Goal: Task Accomplishment & Management: Manage account settings

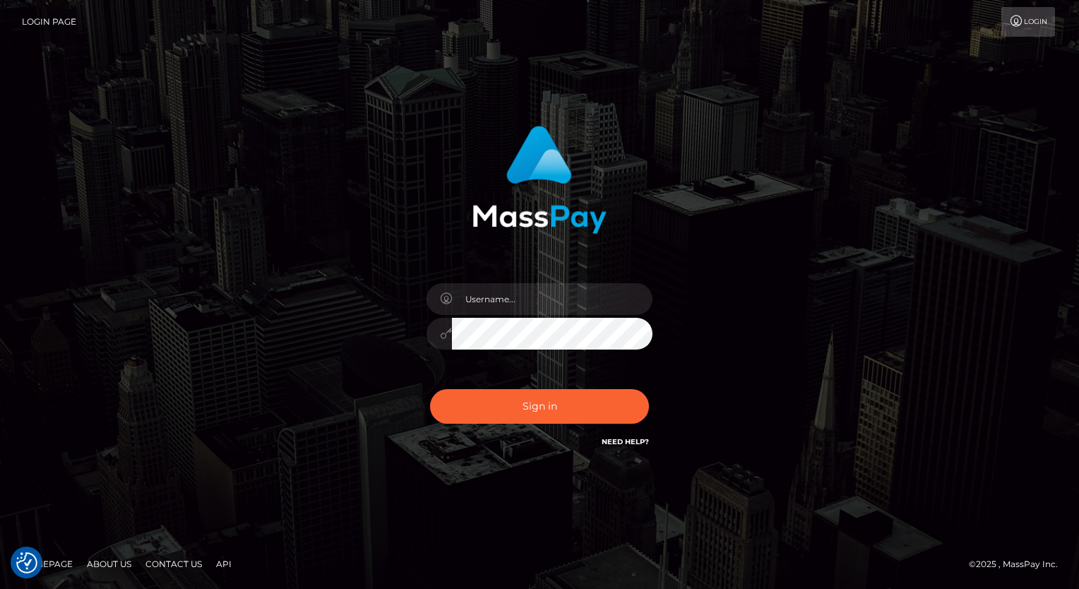
checkbox input "true"
click at [533, 299] on input "text" at bounding box center [552, 299] width 201 height 32
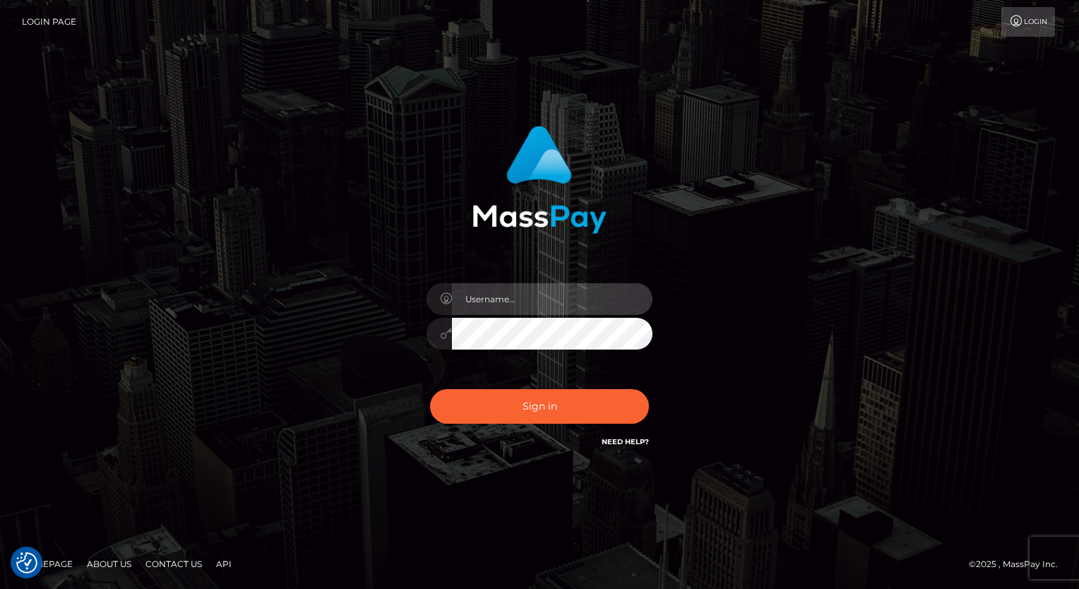
type input "Arlene.luminaryplay"
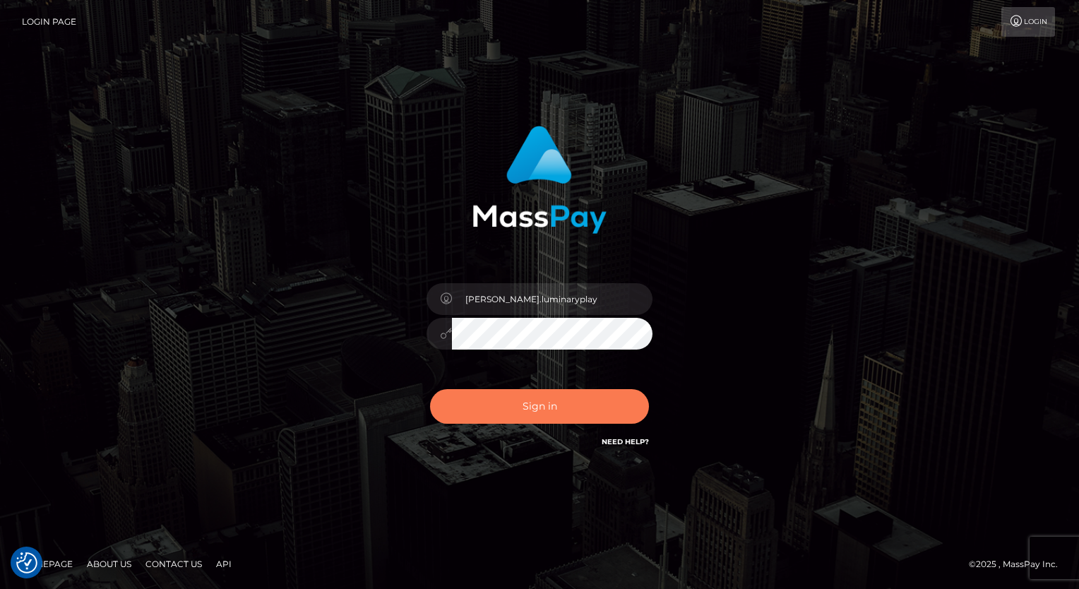
click at [526, 417] on button "Sign in" at bounding box center [539, 406] width 219 height 35
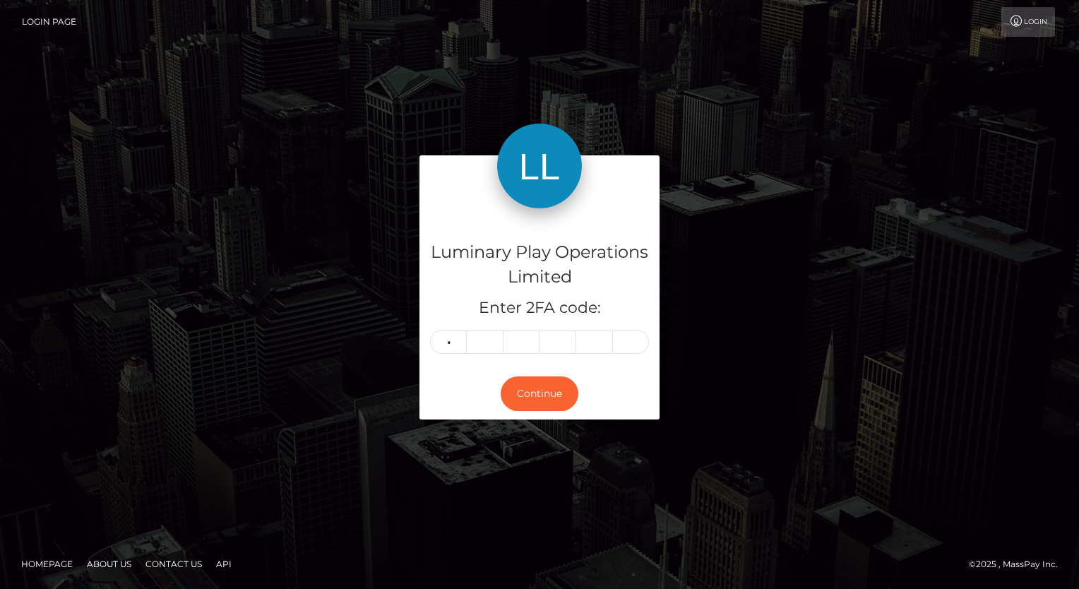
type input "7"
type input "0"
type input "6"
type input "7"
type input "5"
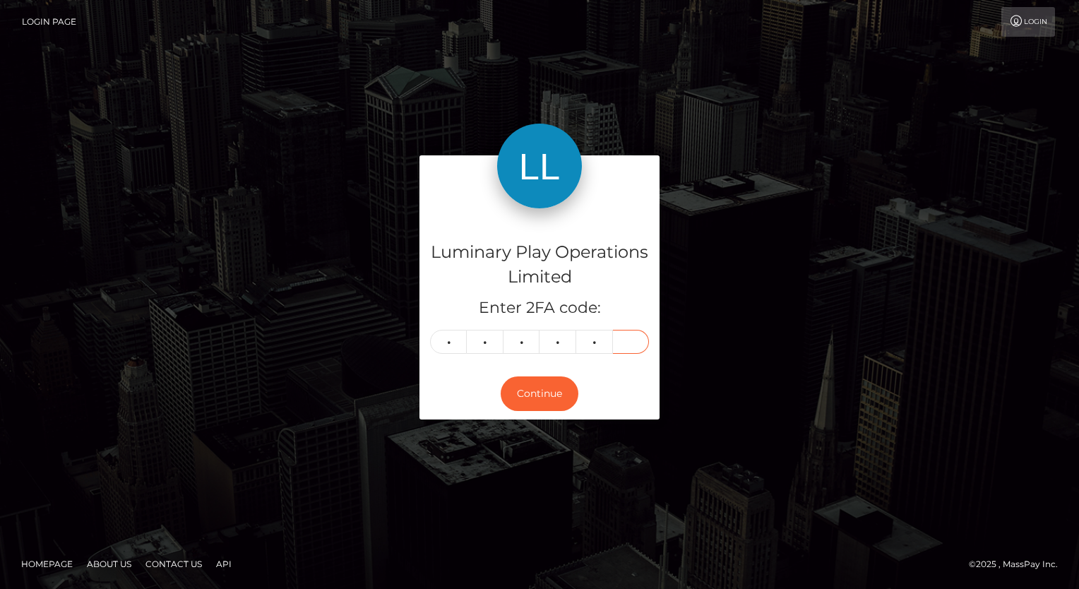
type input "8"
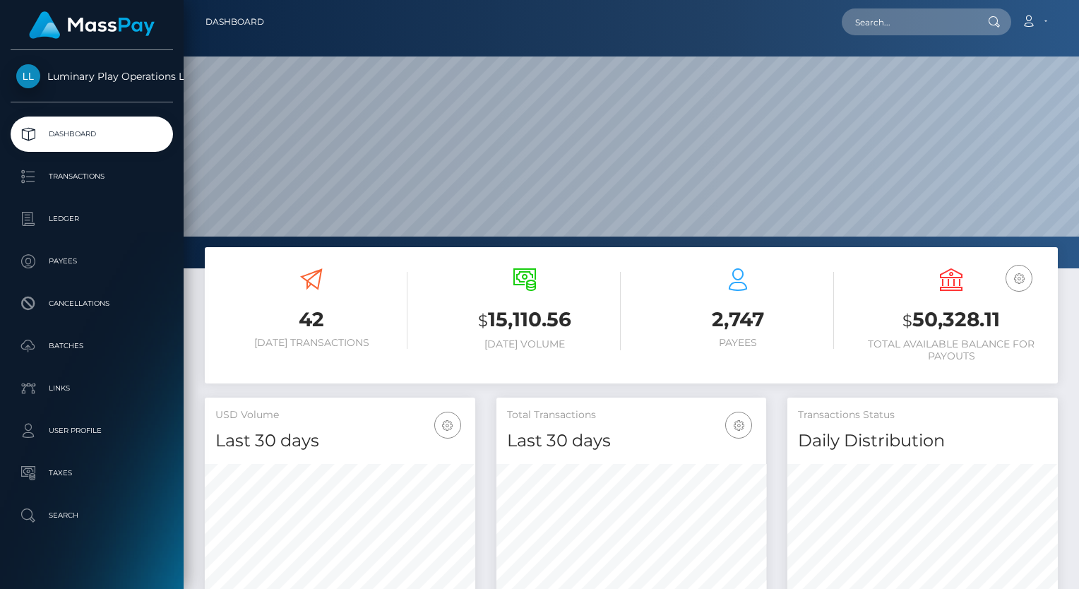
scroll to position [250, 271]
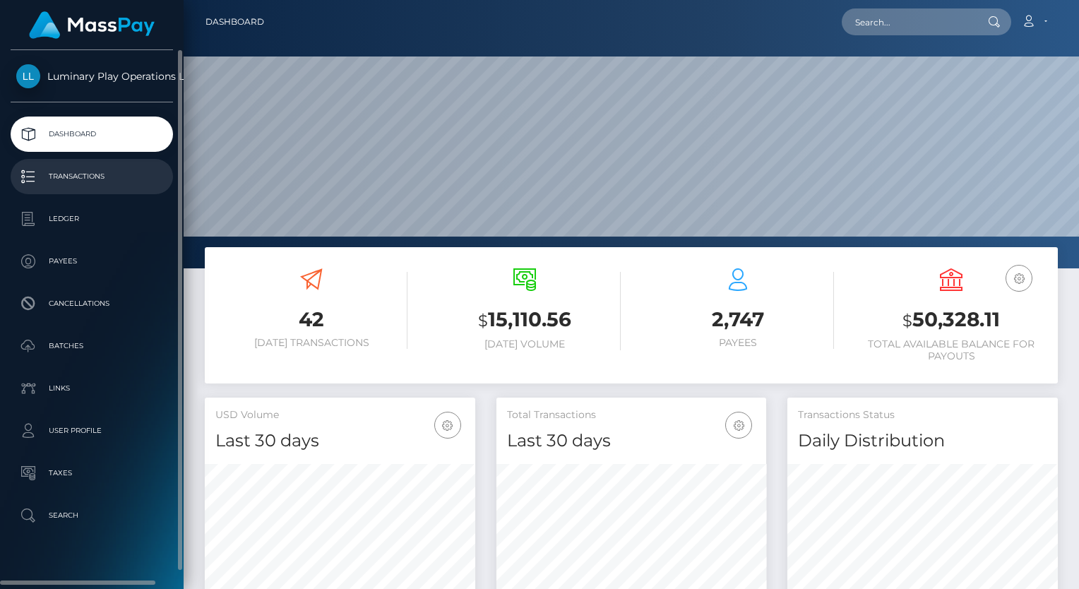
click at [117, 176] on p "Transactions" at bounding box center [91, 176] width 151 height 21
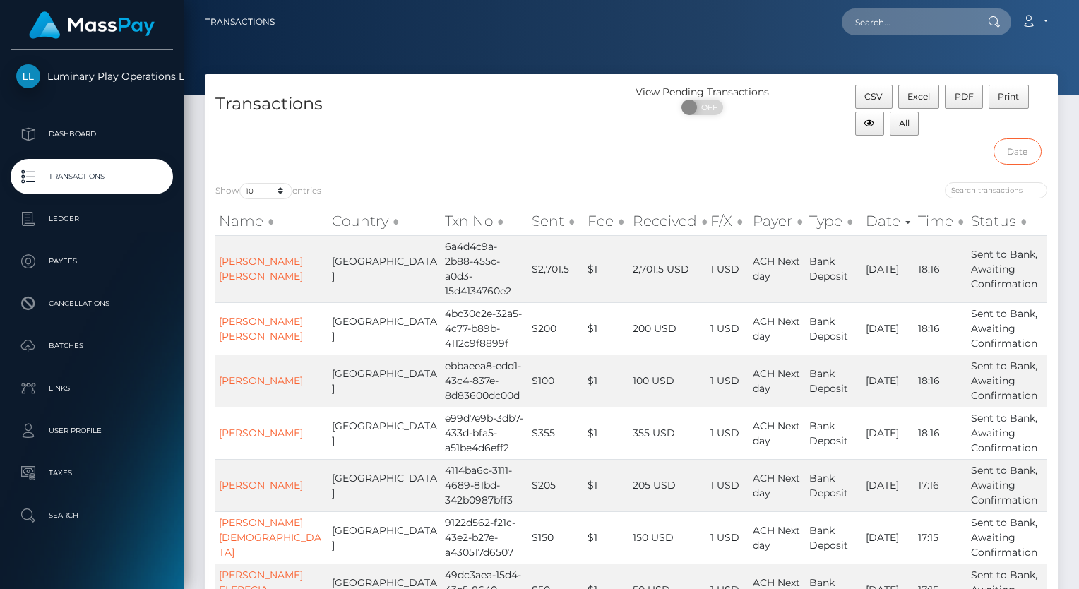
click at [1031, 150] on input "text" at bounding box center [1018, 151] width 48 height 26
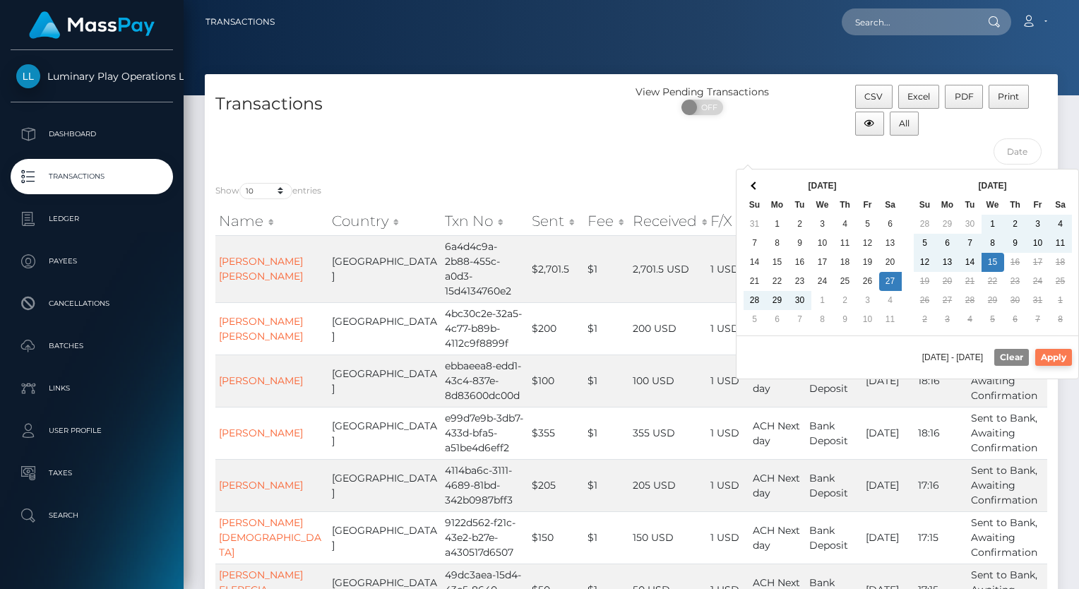
click at [1060, 355] on button "Apply" at bounding box center [1054, 357] width 37 height 17
type input "09/27/2025 - 10/15/2025"
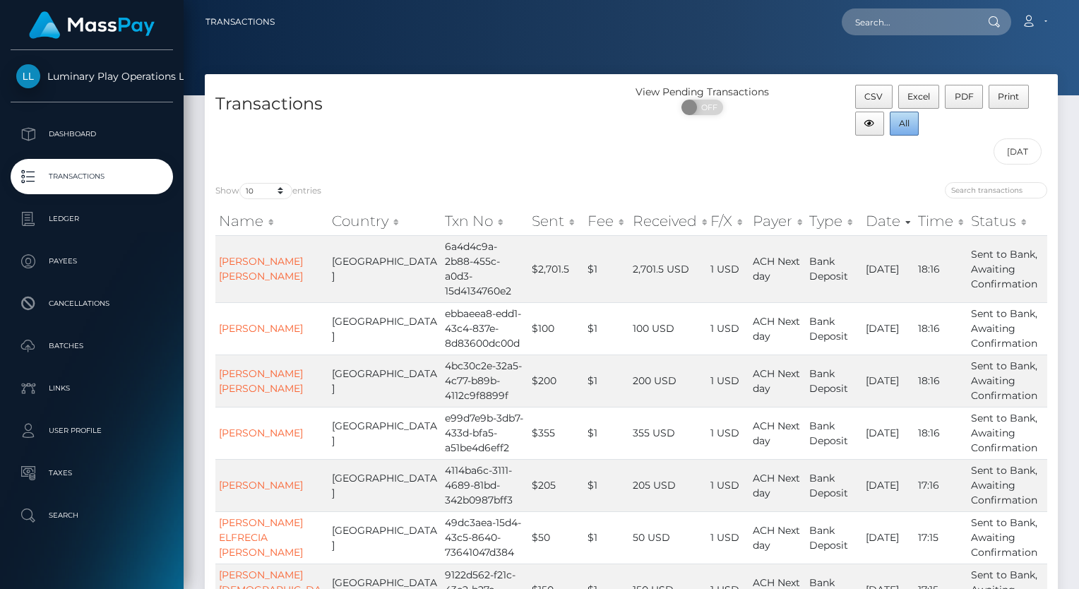
click at [909, 125] on span "All" at bounding box center [904, 123] width 11 height 11
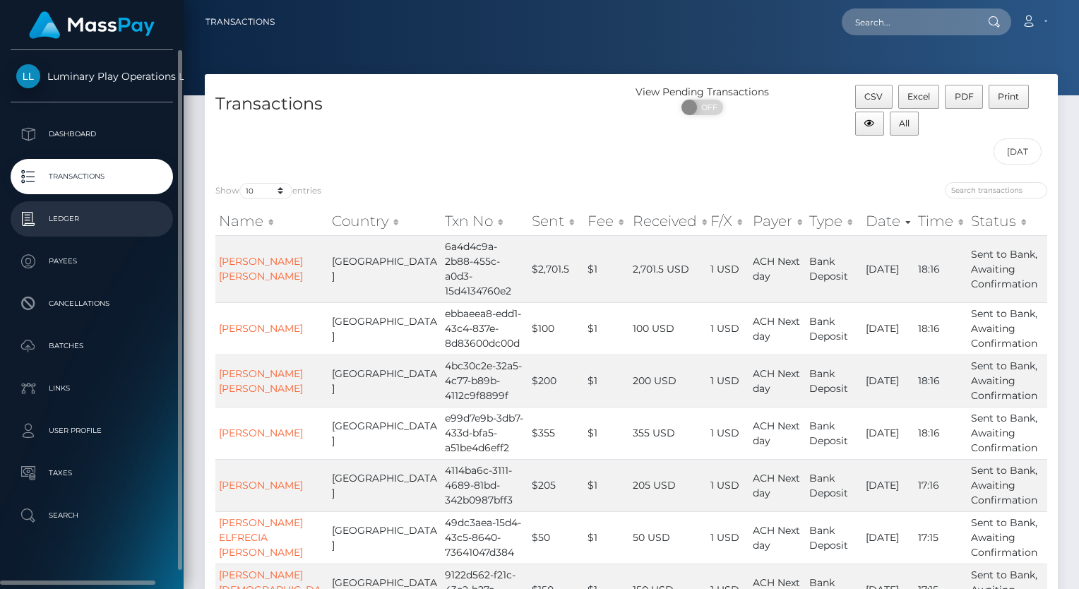
click at [71, 225] on p "Ledger" at bounding box center [91, 218] width 151 height 21
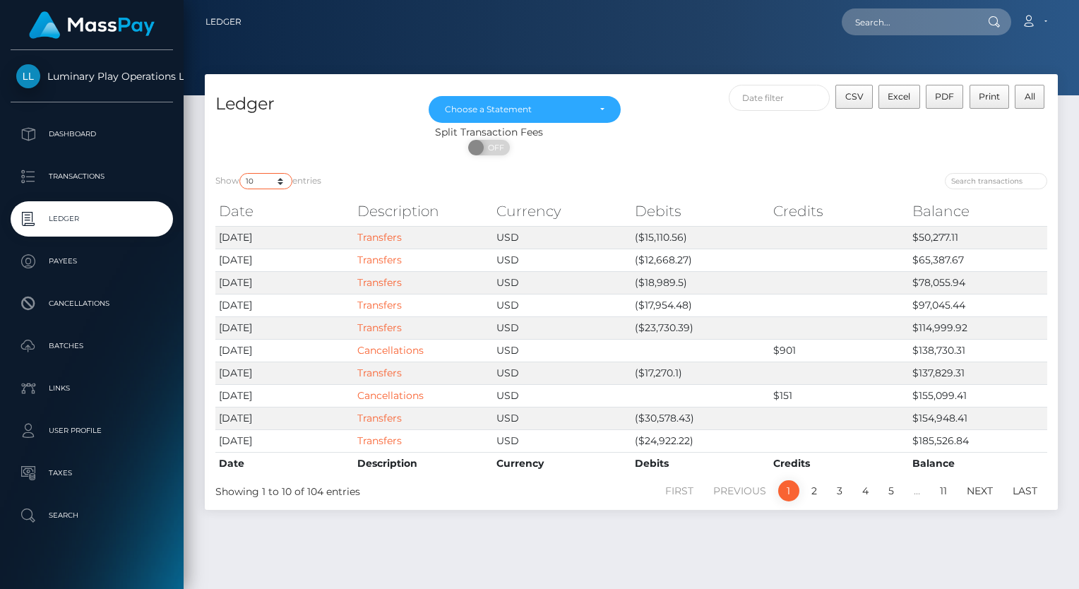
click at [254, 182] on select "10 25 50 100 250" at bounding box center [265, 181] width 53 height 16
select select "50"
click at [241, 174] on select "10 25 50 100 250" at bounding box center [265, 181] width 53 height 16
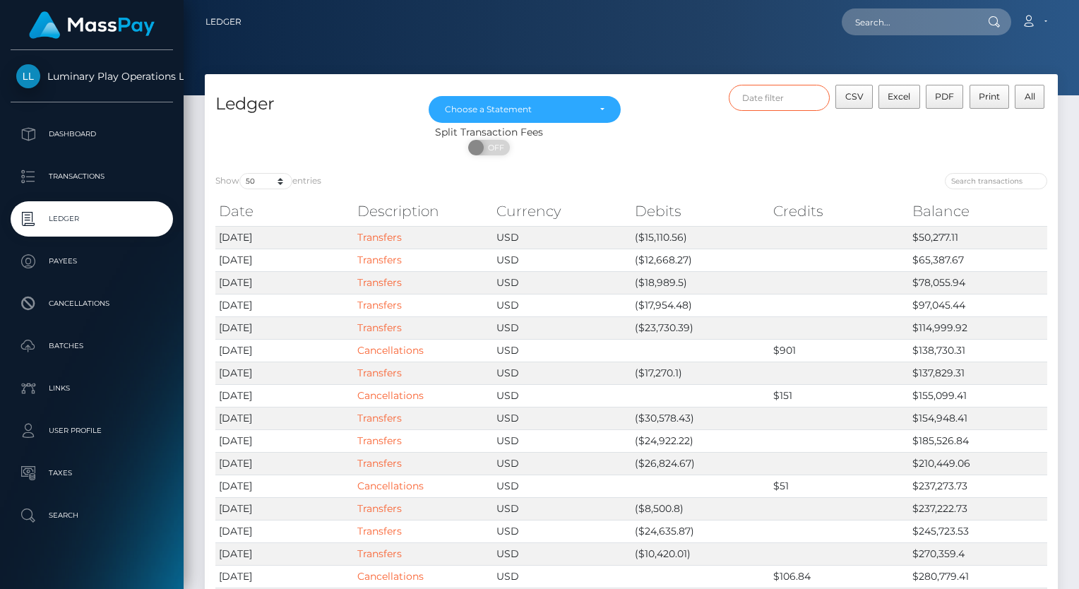
click at [788, 101] on input "text" at bounding box center [780, 98] width 102 height 26
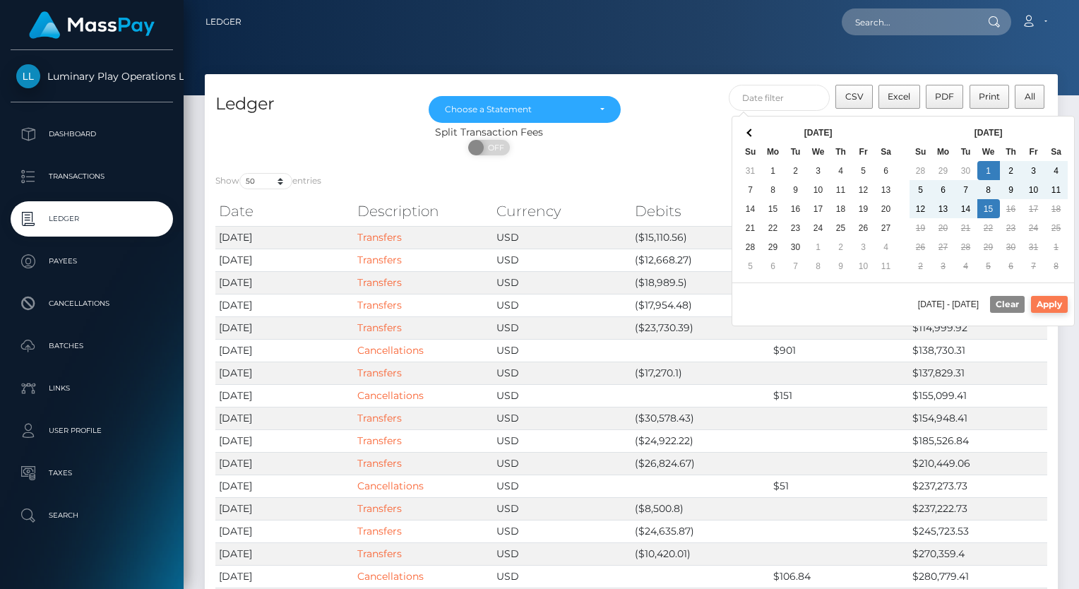
click at [1050, 299] on button "Apply" at bounding box center [1049, 304] width 37 height 17
type input "10/01/2025 - 10/15/2025"
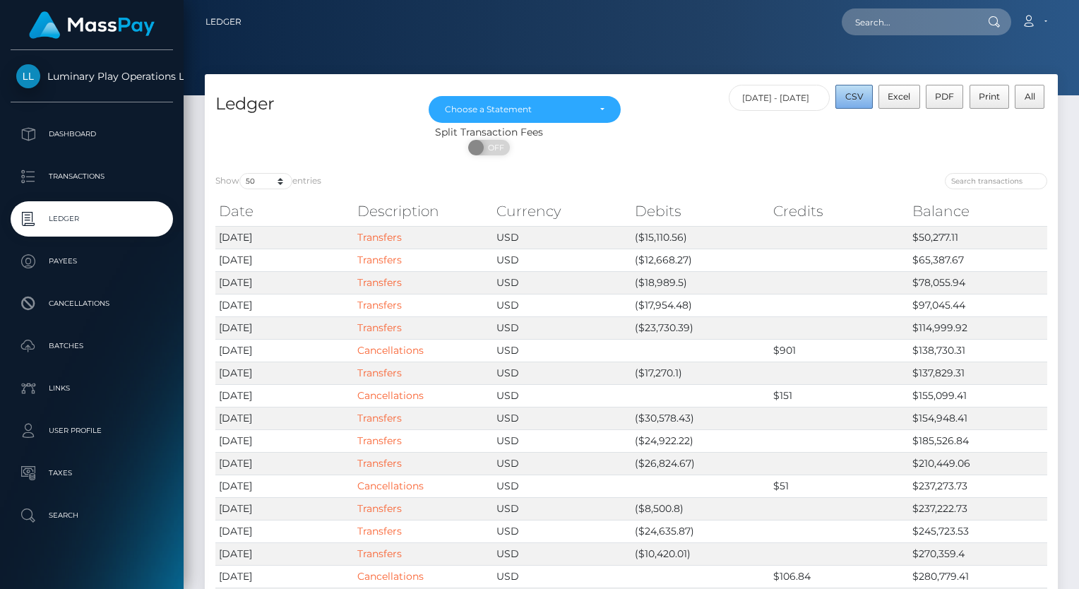
click at [862, 97] on span "CSV" at bounding box center [855, 96] width 18 height 11
click at [600, 112] on div "Choose a Statement" at bounding box center [525, 109] width 160 height 11
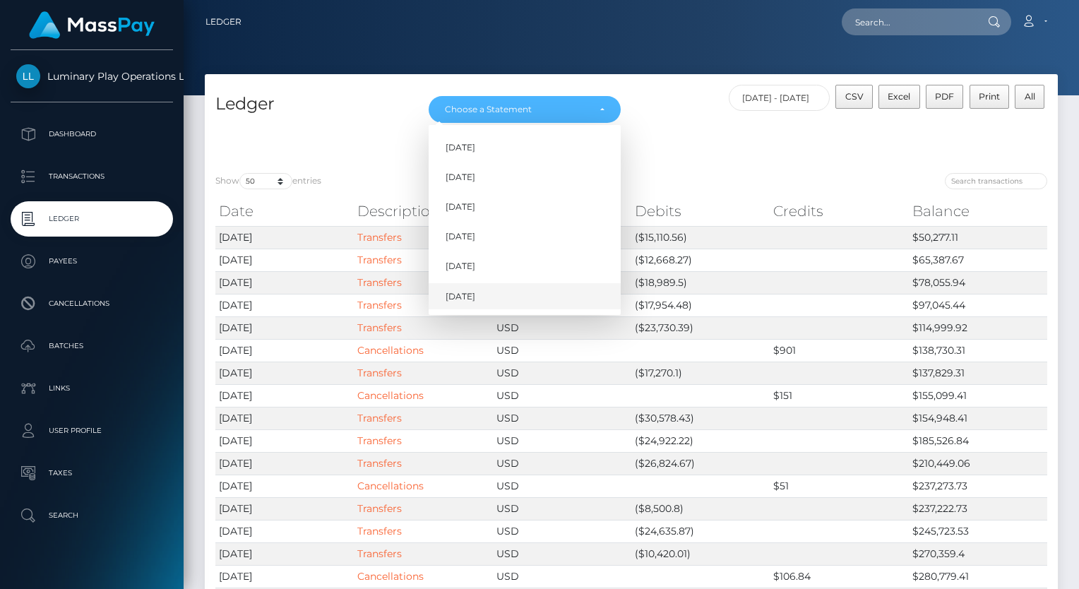
click at [463, 298] on span "Oct 2025" at bounding box center [461, 296] width 30 height 13
select select "Oct 2025"
